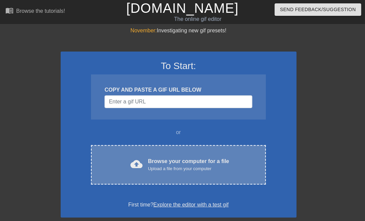
click at [193, 169] on div "Upload a file from your computer" at bounding box center [188, 169] width 81 height 7
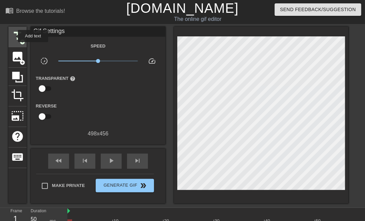
click at [17, 36] on span "title" at bounding box center [17, 36] width 13 height 13
click at [18, 34] on span "title" at bounding box center [17, 36] width 13 height 13
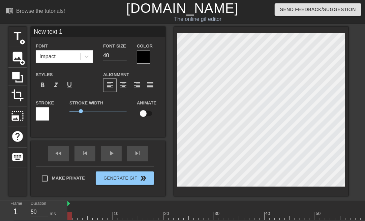
scroll to position [0, 1]
type input "New text"
type textarea "New text"
type input "New text"
type textarea "New text"
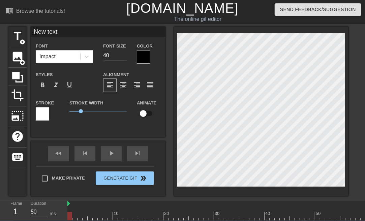
type input "New tex"
type textarea "New tex"
type input "New te"
type textarea "New te"
type input "New t"
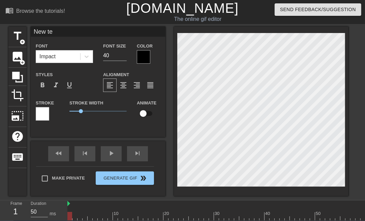
type textarea "New t"
type input "New"
type textarea "New"
type input "New"
type textarea "New"
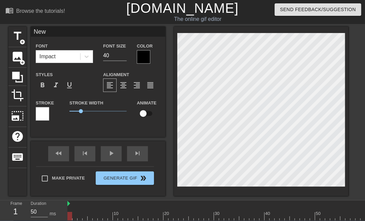
scroll to position [0, 0]
type input "Ne"
type textarea "Ne"
type input "N"
type textarea "N"
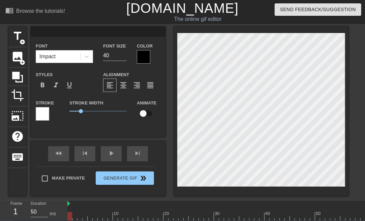
type input "t"
type textarea "t"
type input "th"
type textarea "th"
type input "thi"
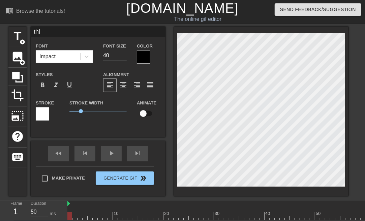
type textarea "this"
type input "this"
type textarea "this"
click at [43, 86] on span "format_bold" at bounding box center [42, 85] width 8 height 8
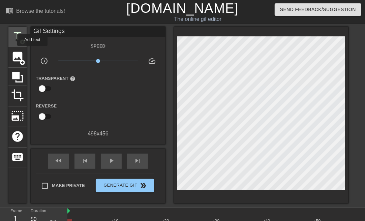
click at [17, 37] on span "title" at bounding box center [17, 36] width 13 height 13
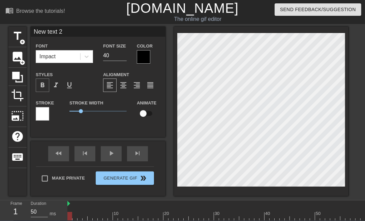
click at [46, 87] on span "format_bold" at bounding box center [42, 85] width 8 height 8
type input "New text"
type textarea "New text"
type input "New text"
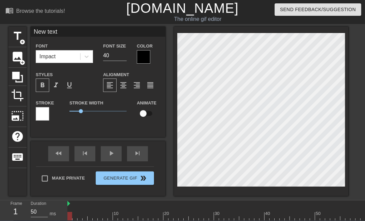
type textarea "New text"
type input "New tex"
type textarea "New tex"
type input "New te"
type textarea "New te"
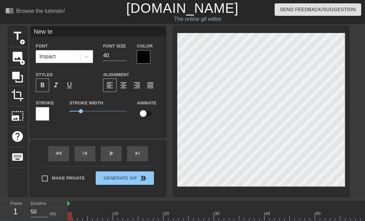
type input "New t"
type textarea "New t"
type input "New"
type textarea "New"
type input "New"
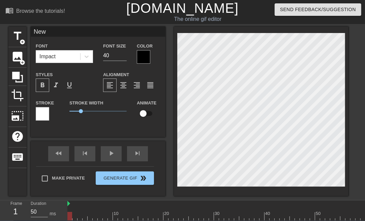
type textarea "New"
type input "Ne"
type textarea "Ne"
type input "N"
type textarea "N"
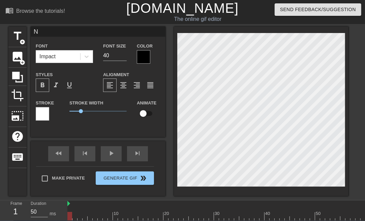
scroll to position [0, 0]
type input "T"
type textarea "T"
type input "Th"
type textarea "Th"
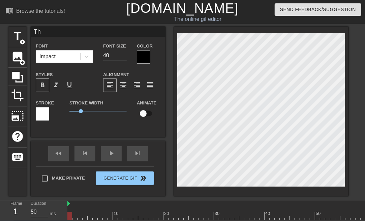
type input "Thi"
type textarea "Thi"
type input "This"
type textarea "This"
type input "This"
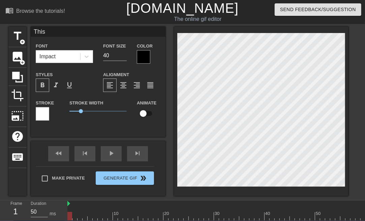
type textarea "This s"
type input "This se"
type textarea "This se"
type input "This ser"
type textarea "This ser"
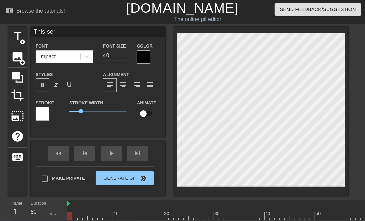
type input "This serb"
type textarea "This serb"
type input "This serbe"
type textarea "This serbe"
type input "This [PERSON_NAME]"
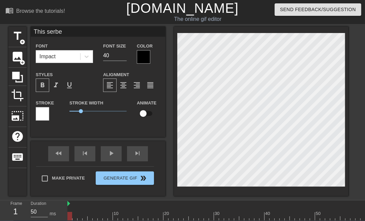
type textarea "This [PERSON_NAME]"
type input "This serbe"
type textarea "This serbe"
type input "This serb"
type textarea "This serb"
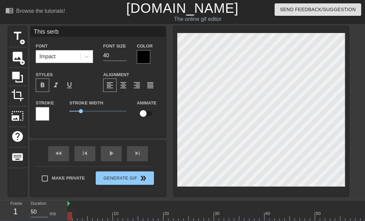
type input "This ser"
type textarea "This ser"
type input "This serv"
type textarea "This serv"
type input "This serve"
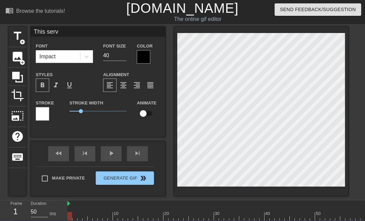
type textarea "This serve"
type input "This server"
type textarea "This server"
type input "This server"
type textarea "This server"
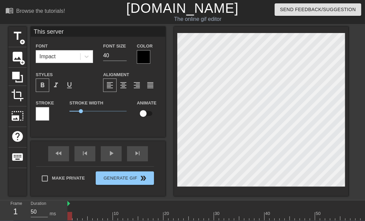
type input "This server h"
type textarea "This server h"
type input "This server ha"
type textarea "This server has"
type input "This server has"
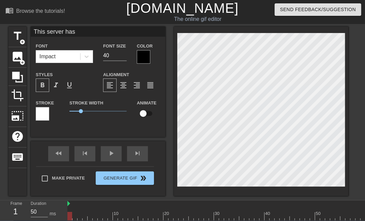
type textarea "This server has"
type input "This server has s"
type textarea "This server has s"
type input "This server has so"
type textarea "This server has so"
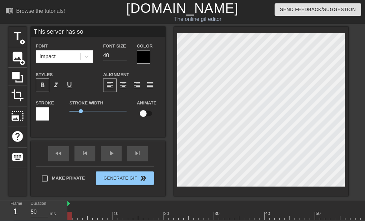
type input "This server has so"
type textarea "This server has so"
type input "This server has so m"
type textarea "This server has so m"
type input "This server has so ma"
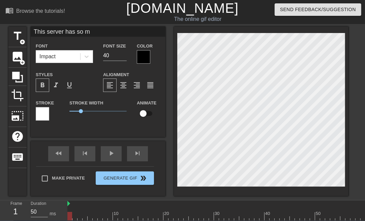
type textarea "This server has so ma"
type input "This server has so man"
type textarea "This server has so man"
type input "This server has so many"
type textarea "This server has so many"
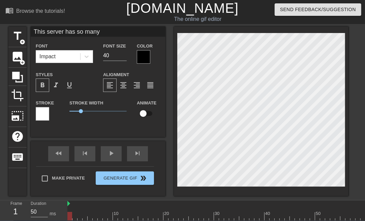
type input "This server has so many"
type textarea "This server has so many"
type input "This server has so many l"
type textarea "This server has so many l"
type input "This server has so many li"
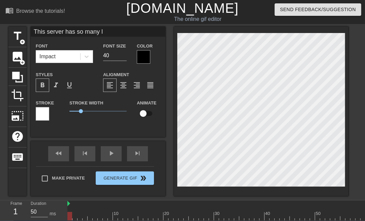
type textarea "This server has so many li"
type input "This server has so many lim"
type textarea "This server has so many lim"
type input "This server has so many limb"
type textarea "This server has so many limb"
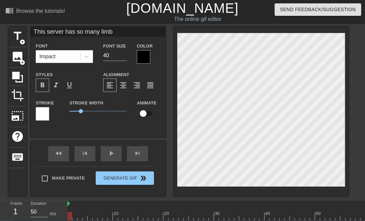
type input "This server has so many limbu"
type textarea "This server has so many limbu"
type input "This server has so many limbus"
type textarea "This server has so many limbus"
type input "This server has so many limbus-"
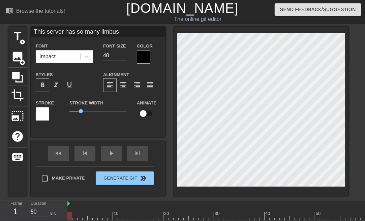
type textarea "This server has so many limbus-"
type input "This server has so many limbus-o"
type textarea "This server has so many limbus-o"
type input "This server has so many limbus-ob"
type textarea "This server has so many limbus-ob"
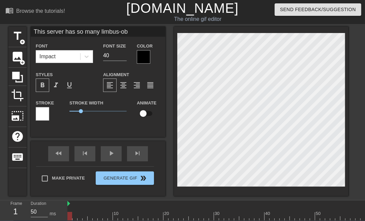
type input "This server has so many limbus-obl"
type textarea "This server has so many limbus-obl"
type input "This server has so many limbus-obly"
type textarea "This server has so many limbus-obly"
type input "This server has so many limbus-obly"
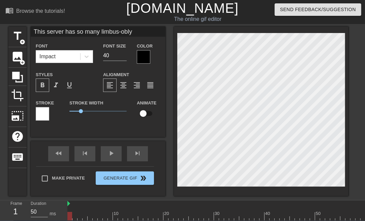
type textarea "This server has so many limbus-obly"
type input "This server has so many limbus-obly"
type textarea "This server has so many limbus-obly"
type input "This server has so many limbus-obl"
type textarea "This server has so many limbus-obl"
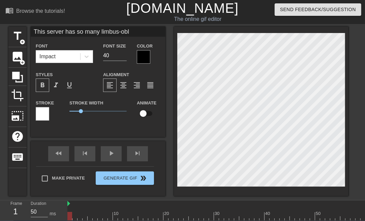
type input "This server has so many limbus-ob"
type textarea "This server has so many limbus-ob"
type input "This server has so many limbus-o"
type textarea "This server has so many limbus-o"
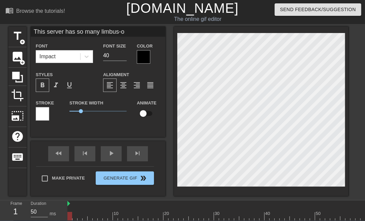
type input "This server has so many limbus-on"
type textarea "This server has so many limbus-on"
type input "This server has so many limbus-onl"
type textarea "This server has so many limbus-onl"
type input "This server has so many limbus-only"
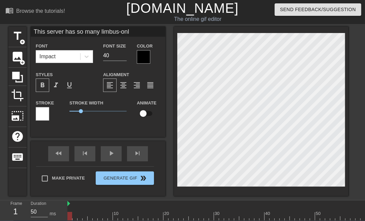
type textarea "This server has so many limbus-only"
type input "This server has so many limbus-only"
type textarea "This server has so many limbus-only"
type input "This server has so many limbus-only p"
type textarea "This server has so many limbus-only p"
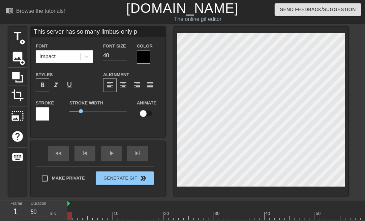
type input "This server has so many limbus-only pl"
type textarea "This server has so many limbus-only pl"
type input "This server has so many limbus-only pla"
type textarea "This server has so many limbus-only pla"
type input "This server has so many limbus-only play"
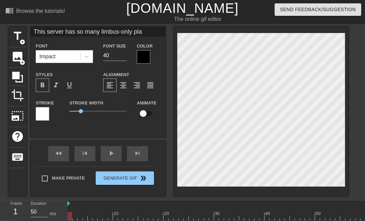
type textarea "This server has so many limbus-only play"
type input "This server has so many limbus-only playe"
type textarea "This server has so many limbus-only playe"
type input "This server has so many limbus-only player"
type textarea "This server has so many limbus-only player"
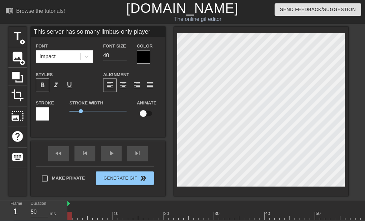
type input "This server has so many limbus-only players"
type textarea "This server has so many limbus-only players"
click at [128, 82] on div "format_align_center" at bounding box center [123, 85] width 13 height 13
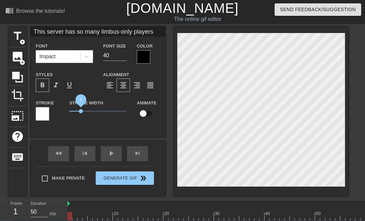
drag, startPoint x: 81, startPoint y: 111, endPoint x: 81, endPoint y: 118, distance: 7.4
click at [81, 118] on div "Stroke Width 1" at bounding box center [97, 113] width 67 height 28
drag, startPoint x: 153, startPoint y: 34, endPoint x: -22, endPoint y: 31, distance: 175.5
click at [31, 31] on input "This server has so many limbus-only players" at bounding box center [98, 32] width 135 height 10
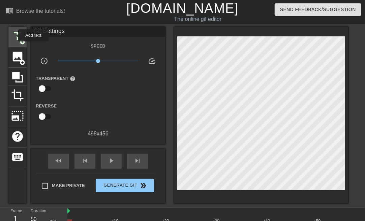
click at [14, 35] on span "title" at bounding box center [17, 36] width 13 height 13
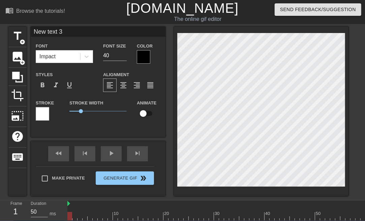
scroll to position [0, 1]
type input "New 3"
type textarea "New 3"
type input "New 3"
type textarea "New 3"
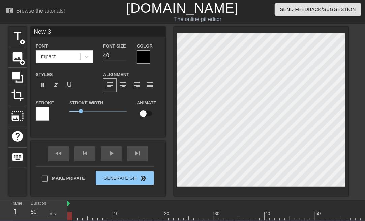
type input "Ne 3"
type textarea "Ne 3"
type input "N 3"
type textarea "N 3"
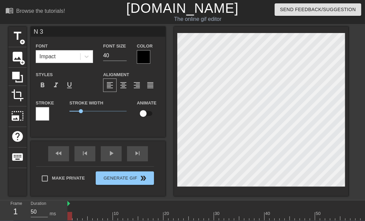
type input "N"
type textarea "N"
type input "N"
type textarea "N"
type input "T"
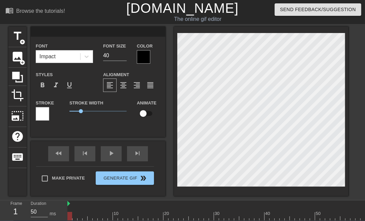
type textarea "T"
type input "Th"
type textarea "Th"
type input "Thi"
type textarea "Thi"
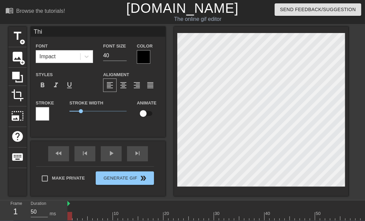
type input "This"
type textarea "This"
type input "This"
type textarea "This"
type input "This s"
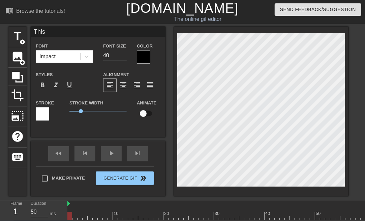
type textarea "This s"
type input "This se"
type textarea "This se"
type input "This ser"
type textarea "This ser"
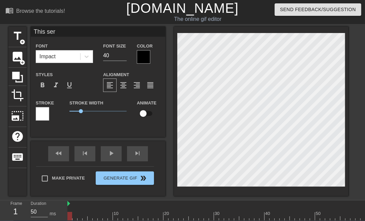
type input "This serv"
type textarea "This serv"
type input "This serve"
type textarea "This serve"
type input "This server"
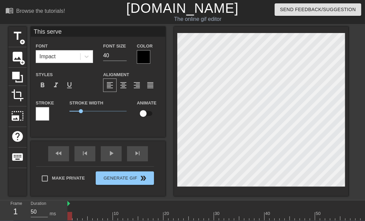
type textarea "This server"
type input "This server"
type textarea "This server"
type input "This server a"
type textarea "This server a"
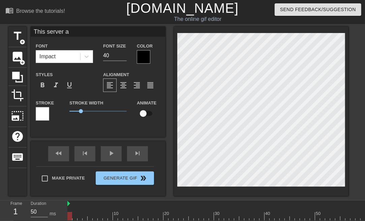
type input "This server"
click at [44, 80] on div "format_bold" at bounding box center [42, 85] width 13 height 13
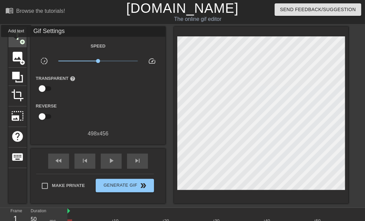
click at [16, 42] on span "title" at bounding box center [17, 36] width 13 height 13
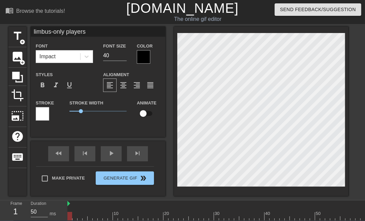
scroll to position [0, 2]
click at [42, 86] on span "format_bold" at bounding box center [42, 85] width 8 height 8
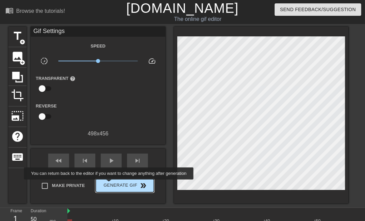
click at [110, 185] on span "Generate Gif double_arrow" at bounding box center [125, 186] width 53 height 8
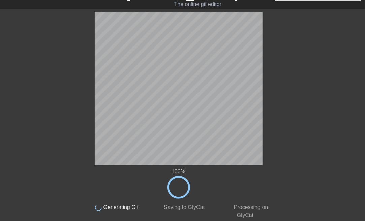
scroll to position [0, 0]
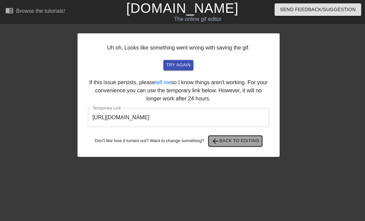
click at [227, 139] on span "arrow_back Back to Editing" at bounding box center [236, 141] width 48 height 8
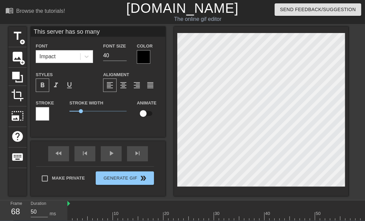
click at [104, 34] on input "This server has so many" at bounding box center [98, 32] width 135 height 10
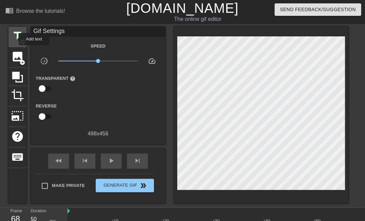
click at [15, 39] on span "title" at bounding box center [17, 36] width 13 height 13
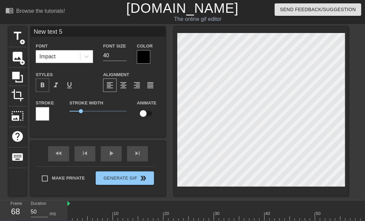
click at [42, 85] on span "format_bold" at bounding box center [42, 85] width 8 height 8
click at [74, 32] on input "New text 5" at bounding box center [98, 32] width 135 height 10
drag, startPoint x: 70, startPoint y: 32, endPoint x: 32, endPoint y: 36, distance: 38.4
click at [32, 36] on input "New text 5" at bounding box center [98, 32] width 135 height 10
click at [95, 118] on div "Stroke Width 1" at bounding box center [97, 113] width 67 height 28
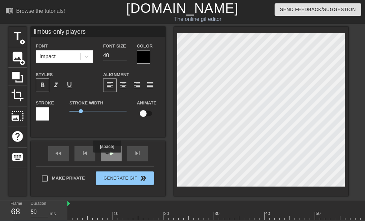
click at [107, 158] on div "play_arrow" at bounding box center [111, 153] width 21 height 15
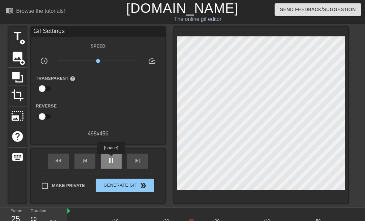
click at [111, 159] on span "pause" at bounding box center [111, 161] width 8 height 8
click at [111, 159] on span "play_arrow" at bounding box center [111, 161] width 8 height 8
click at [116, 163] on div "pause" at bounding box center [111, 161] width 21 height 15
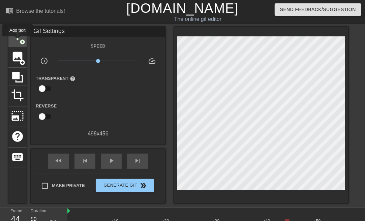
click at [18, 41] on span "title" at bounding box center [17, 36] width 13 height 13
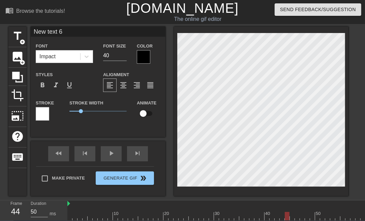
drag, startPoint x: 70, startPoint y: 32, endPoint x: 13, endPoint y: 28, distance: 56.5
click at [31, 28] on input "New text 6" at bounding box center [98, 32] width 135 height 10
click at [44, 81] on div "format_bold" at bounding box center [42, 85] width 13 height 13
click at [94, 71] on div "Font Impact Font Size 40 Color Styles format_bold format_italic format_underlin…" at bounding box center [98, 84] width 125 height 85
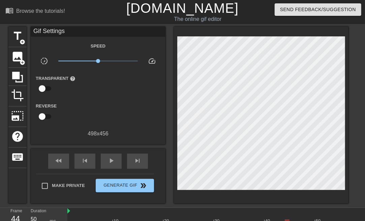
click at [145, 81] on div "Transparent help" at bounding box center [98, 84] width 135 height 21
click at [113, 164] on span "play_arrow" at bounding box center [111, 161] width 8 height 8
click at [110, 160] on span "pause" at bounding box center [111, 161] width 8 height 8
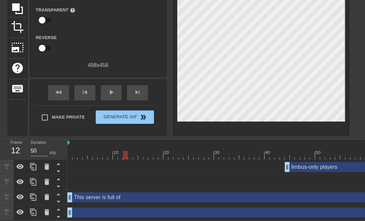
scroll to position [69, 0]
drag, startPoint x: 125, startPoint y: 157, endPoint x: 69, endPoint y: 154, distance: 56.4
click at [69, 154] on div at bounding box center [69, 155] width 5 height 8
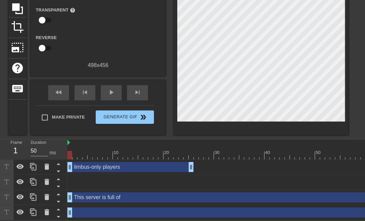
drag, startPoint x: 301, startPoint y: 169, endPoint x: 78, endPoint y: 162, distance: 223.8
click at [78, 162] on div "limbus-only players drag_handle drag_handle" at bounding box center [130, 167] width 127 height 10
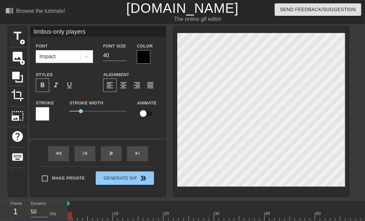
scroll to position [0, 0]
click at [110, 135] on div "limbus-only players Font Impact Font Size 40 Color Styles format_bold format_it…" at bounding box center [98, 82] width 135 height 111
click at [153, 167] on div "fast_rewind skip_previous play_arrow skip_next Make Private Generate Gif double…" at bounding box center [98, 168] width 135 height 55
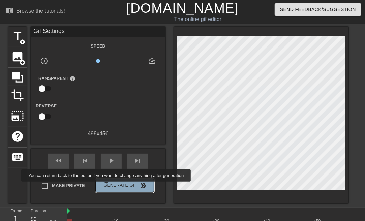
click at [107, 187] on span "Generate Gif double_arrow" at bounding box center [125, 186] width 53 height 8
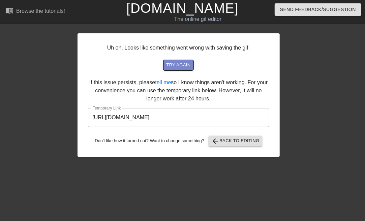
click at [174, 65] on span "try again" at bounding box center [178, 65] width 24 height 8
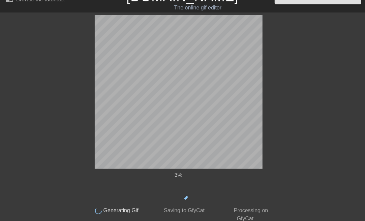
scroll to position [15, 0]
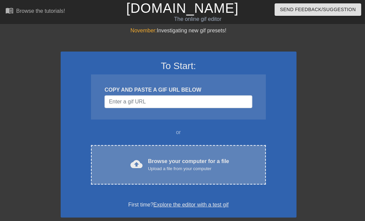
click at [173, 166] on div "Upload a file from your computer" at bounding box center [188, 169] width 81 height 7
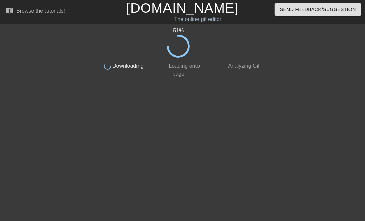
click at [186, 81] on html "menu_book Browse the tutorials! Gifntext.com The online gif editor Send Feedbac…" at bounding box center [182, 40] width 365 height 81
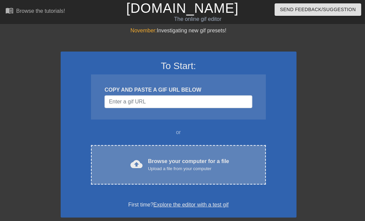
click at [168, 162] on div "Browse your computer for a file Upload a file from your computer" at bounding box center [188, 165] width 81 height 15
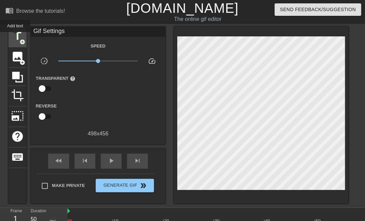
click at [15, 37] on span "title" at bounding box center [17, 36] width 13 height 13
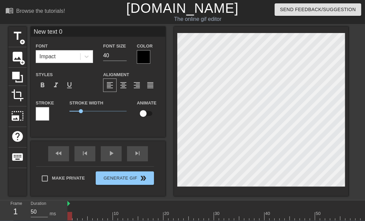
drag, startPoint x: 74, startPoint y: 31, endPoint x: 4, endPoint y: 27, distance: 70.0
click at [31, 27] on input "New text 0" at bounding box center [98, 32] width 135 height 10
type input "This server is full of"
click at [41, 85] on span "format_bold" at bounding box center [42, 85] width 8 height 8
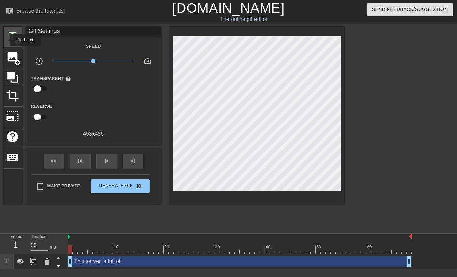
click at [6, 40] on div "title add_circle" at bounding box center [13, 37] width 18 height 21
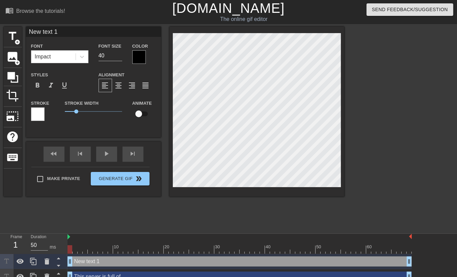
drag, startPoint x: 65, startPoint y: 33, endPoint x: -59, endPoint y: 32, distance: 124.2
click at [26, 32] on input "New text 1" at bounding box center [93, 32] width 135 height 10
click at [111, 35] on input "limbus-only players😭" at bounding box center [93, 32] width 135 height 10
type input "limbus-only players"
click at [32, 83] on div "format_bold" at bounding box center [37, 85] width 13 height 13
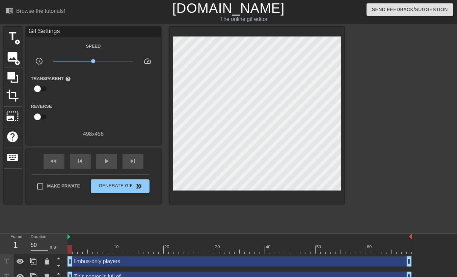
click at [365, 82] on div at bounding box center [402, 128] width 101 height 202
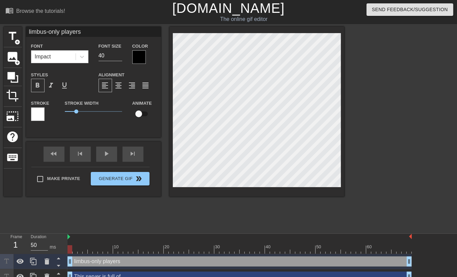
type input "This server is full of"
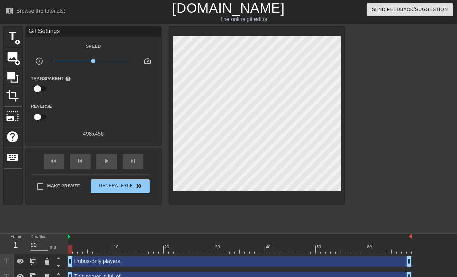
click at [365, 53] on div at bounding box center [402, 128] width 101 height 202
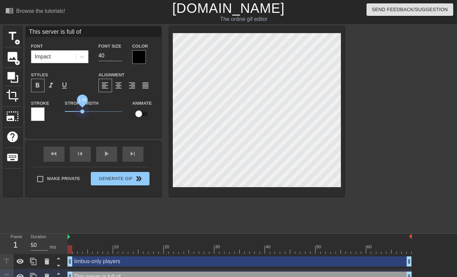
drag, startPoint x: 77, startPoint y: 108, endPoint x: 83, endPoint y: 108, distance: 6.1
click at [83, 108] on span "1.55" at bounding box center [93, 111] width 57 height 8
drag, startPoint x: 82, startPoint y: 111, endPoint x: 77, endPoint y: 125, distance: 14.2
click at [77, 125] on div "Stroke Width 1.05" at bounding box center [93, 113] width 67 height 28
type input "limbus-only players"
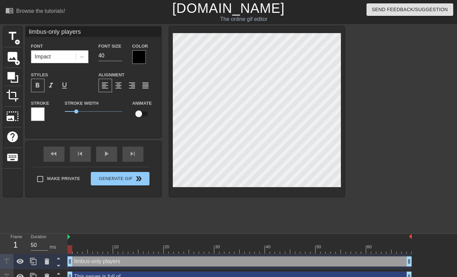
click at [96, 122] on div "Stroke Width 1" at bounding box center [93, 113] width 67 height 28
click at [120, 84] on span "format_align_center" at bounding box center [119, 85] width 8 height 8
click at [140, 69] on div "Font Impact Font Size 40 Color Styles format_bold format_italic format_underlin…" at bounding box center [93, 84] width 125 height 85
click at [356, 121] on div at bounding box center [402, 128] width 101 height 202
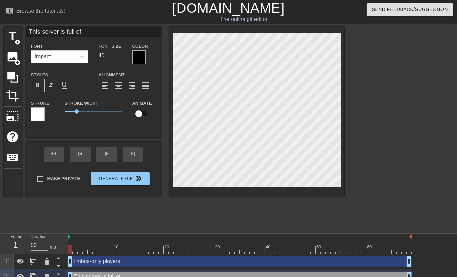
click at [124, 127] on div "Stroke Width 1.05" at bounding box center [93, 113] width 67 height 28
click at [134, 201] on div "title add_circle image add_circle crop photo_size_select_large help keyboard Th…" at bounding box center [174, 128] width 340 height 202
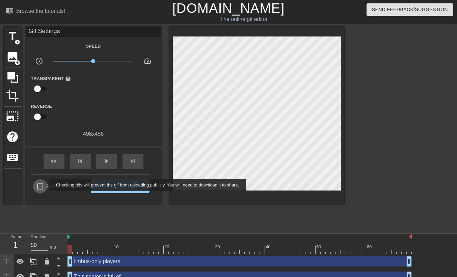
click at [45, 185] on input "Make Private" at bounding box center [40, 186] width 14 height 14
checkbox input "true"
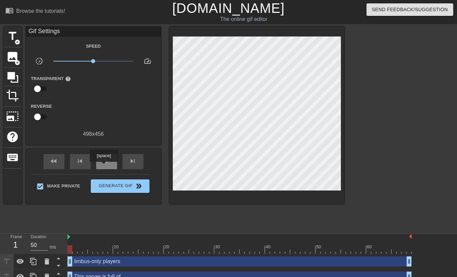
click at [104, 166] on div "play_arrow" at bounding box center [106, 161] width 21 height 15
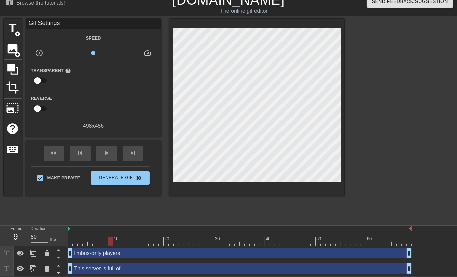
scroll to position [8, 5]
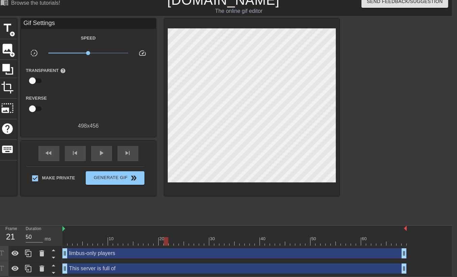
drag, startPoint x: 112, startPoint y: 231, endPoint x: 175, endPoint y: 230, distance: 62.8
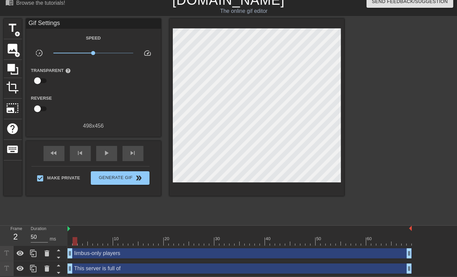
drag, startPoint x: 146, startPoint y: 232, endPoint x: 73, endPoint y: 235, distance: 73.0
drag, startPoint x: 77, startPoint y: 239, endPoint x: 72, endPoint y: 238, distance: 4.8
click at [73, 221] on div at bounding box center [75, 241] width 5 height 8
click at [72, 221] on div at bounding box center [239, 241] width 344 height 8
click at [134, 221] on div "menu_book Browse the tutorials! Gifntext.com The online gif editor Send Feedbac…" at bounding box center [228, 134] width 457 height 284
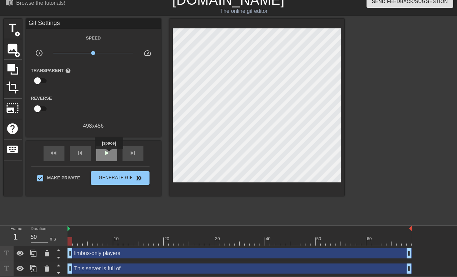
click at [109, 154] on span "play_arrow" at bounding box center [107, 153] width 8 height 8
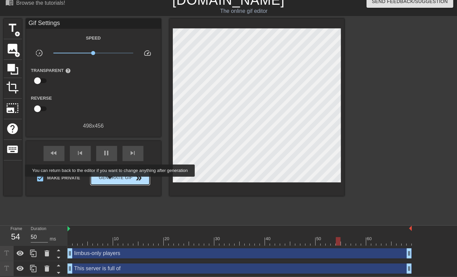
click at [111, 181] on button "Generate Gif double_arrow" at bounding box center [120, 177] width 58 height 13
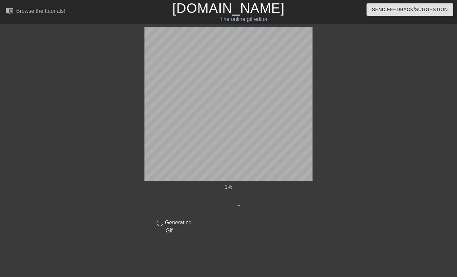
scroll to position [0, 0]
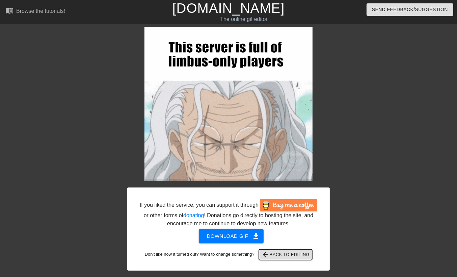
click at [290, 221] on button "arrow_back Back to Editing" at bounding box center [286, 254] width 54 height 11
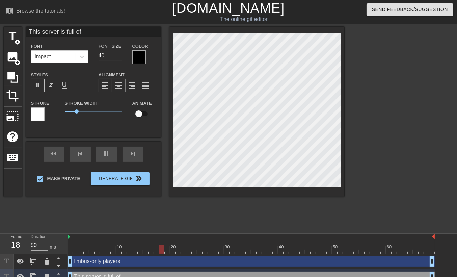
click at [118, 88] on span "format_align_center" at bounding box center [119, 85] width 8 height 8
click at [87, 88] on div "format_bold format_italic format_underline" at bounding box center [59, 85] width 57 height 13
click at [135, 85] on span "format_align_right" at bounding box center [132, 85] width 8 height 8
click at [143, 85] on span "format_align_justify" at bounding box center [146, 85] width 8 height 8
click at [118, 84] on span "format_align_center" at bounding box center [119, 85] width 8 height 8
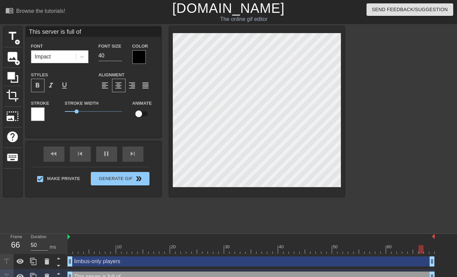
click at [80, 76] on div "Styles format_bold format_italic format_underline" at bounding box center [59, 82] width 67 height 22
click at [36, 116] on div at bounding box center [37, 113] width 13 height 13
click at [132, 85] on span "format_align_right" at bounding box center [132, 85] width 8 height 8
click at [119, 85] on span "format_align_center" at bounding box center [119, 85] width 8 height 8
type input "39"
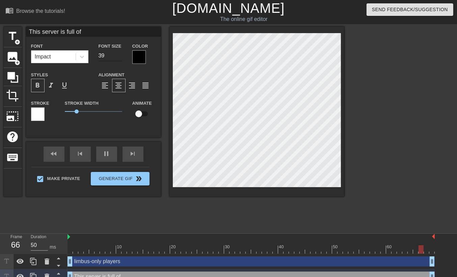
click at [118, 56] on input "39" at bounding box center [111, 55] width 24 height 11
click at [122, 48] on div "Font Size 39" at bounding box center [110, 53] width 34 height 22
click at [140, 112] on input "checkbox" at bounding box center [138, 113] width 38 height 13
click at [140, 112] on input "checkbox" at bounding box center [145, 113] width 38 height 13
checkbox input "false"
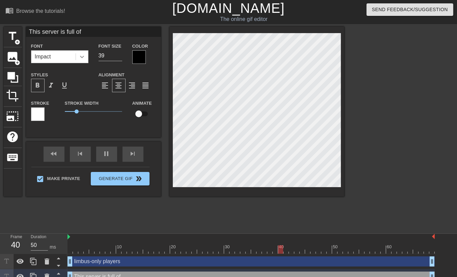
click at [85, 60] on icon at bounding box center [82, 56] width 7 height 7
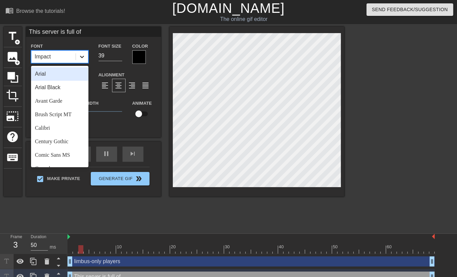
click at [84, 56] on icon at bounding box center [82, 56] width 7 height 7
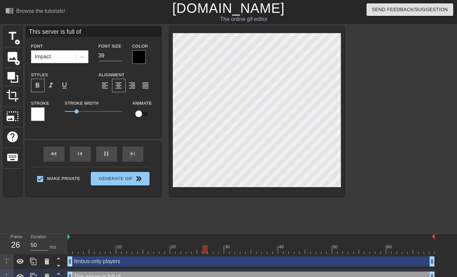
type input "limbus-only players"
type input "40"
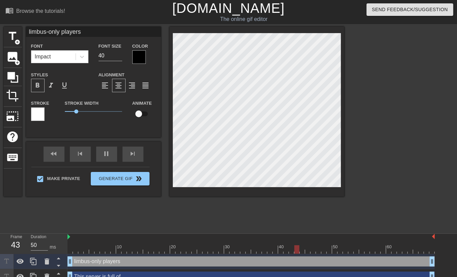
type input "This server is full of"
type input "39"
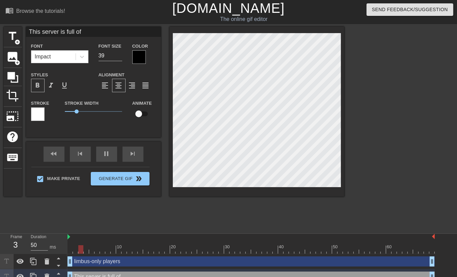
type input "limbus-only players"
type input "40"
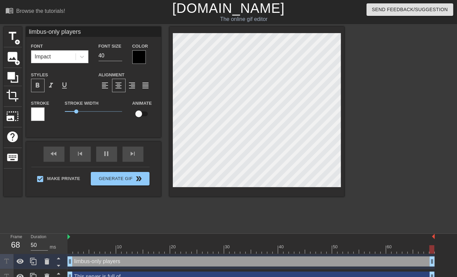
type input "This server is full of"
type input "39"
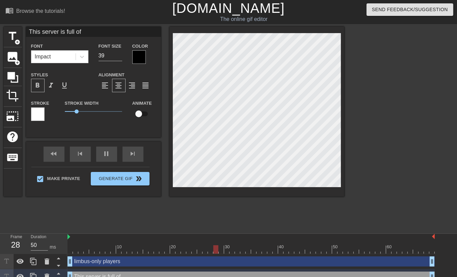
type input "limbus-only players"
type input "40"
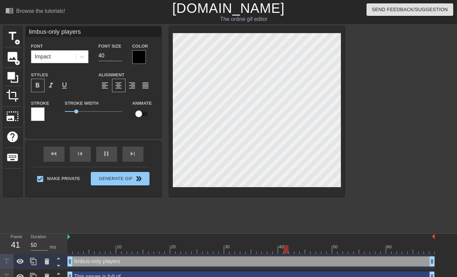
click at [365, 70] on div at bounding box center [402, 128] width 101 height 202
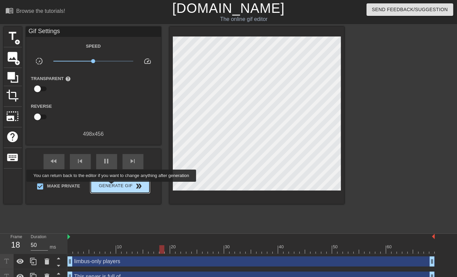
click at [112, 186] on span "Generate Gif double_arrow" at bounding box center [119, 186] width 53 height 8
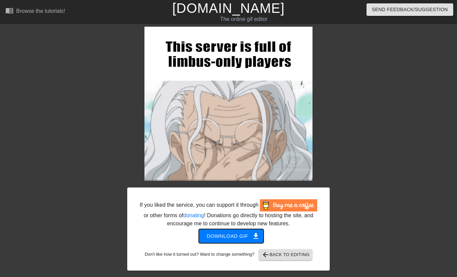
click at [246, 221] on span "Download gif get_app" at bounding box center [231, 235] width 49 height 9
